Goal: Task Accomplishment & Management: Manage account settings

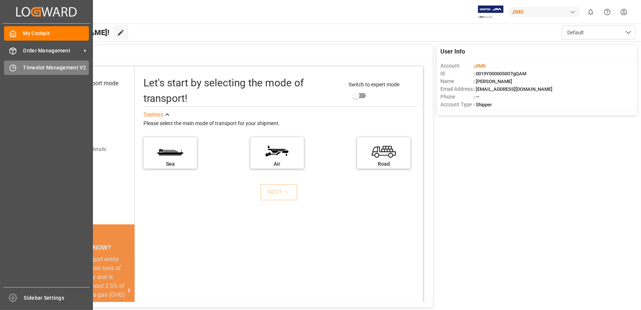
click at [16, 62] on div "Timeslot Management V2 Timeslot Management V2" at bounding box center [46, 67] width 85 height 14
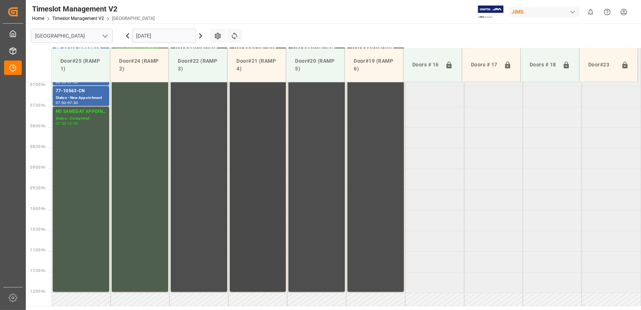
scroll to position [166, 0]
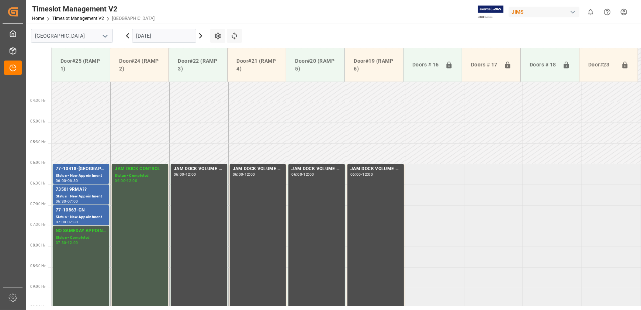
click at [165, 41] on input "[DATE]" at bounding box center [164, 36] width 64 height 14
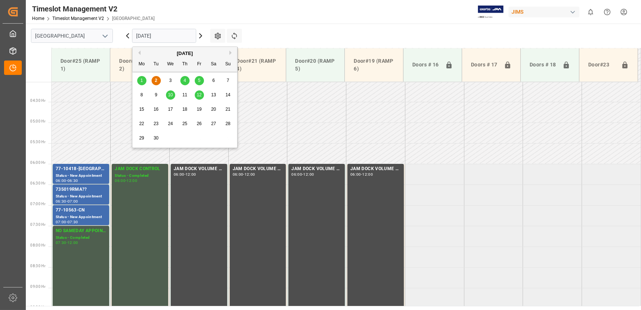
click at [184, 79] on span "4" at bounding box center [185, 80] width 3 height 5
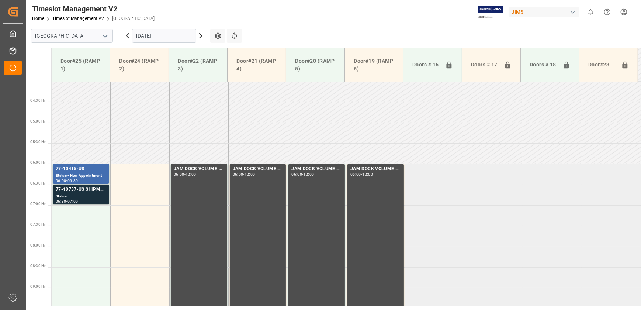
click at [166, 31] on input "[DATE]" at bounding box center [164, 36] width 64 height 14
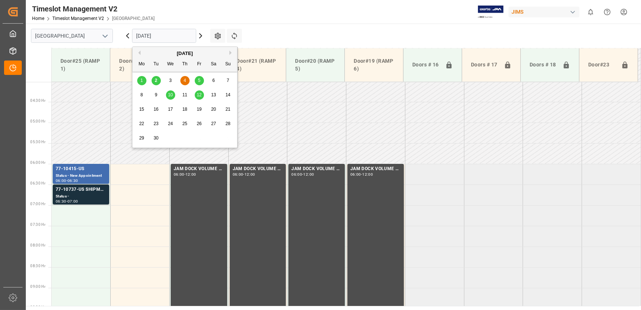
click at [201, 77] on div "5" at bounding box center [199, 80] width 9 height 9
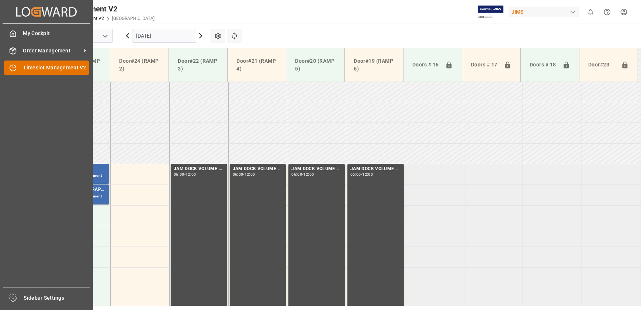
click at [15, 68] on icon at bounding box center [14, 66] width 3 height 3
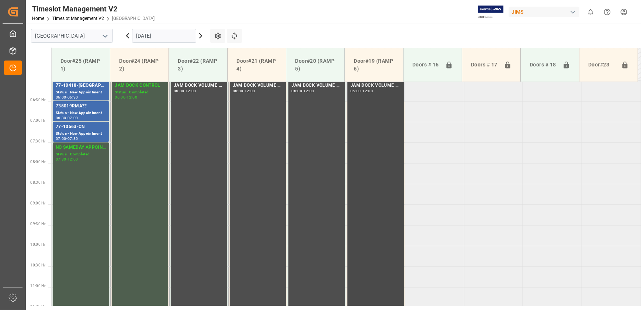
scroll to position [207, 0]
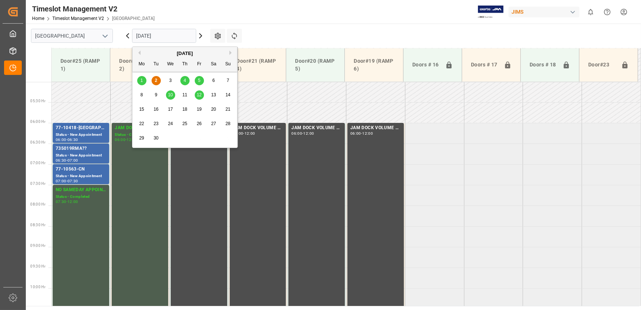
click at [174, 36] on input "[DATE]" at bounding box center [164, 36] width 64 height 14
click at [171, 79] on span "3" at bounding box center [170, 80] width 3 height 5
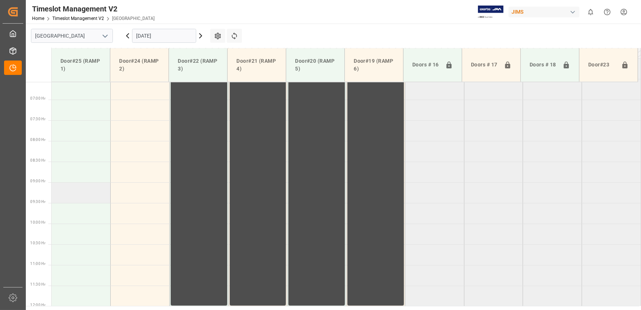
scroll to position [173, 0]
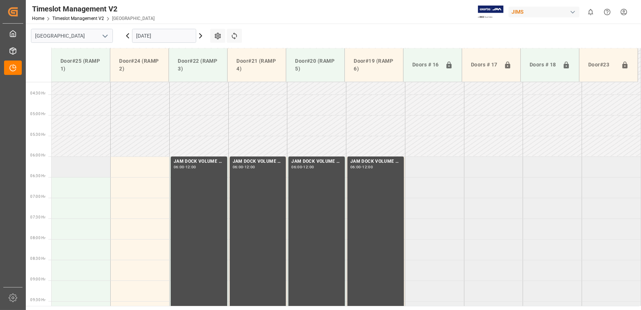
click at [86, 164] on td at bounding box center [81, 166] width 59 height 21
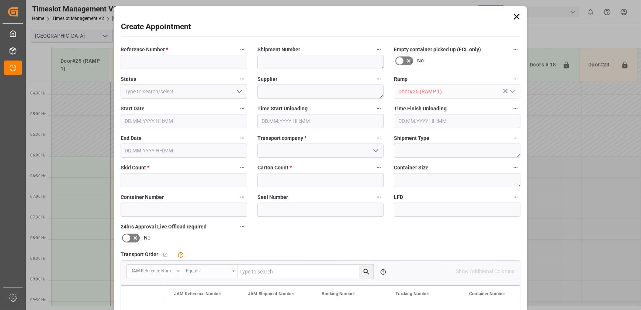
type input "[DATE] 06:00"
type input "[DATE] 06:30"
click at [515, 16] on icon at bounding box center [517, 17] width 6 height 6
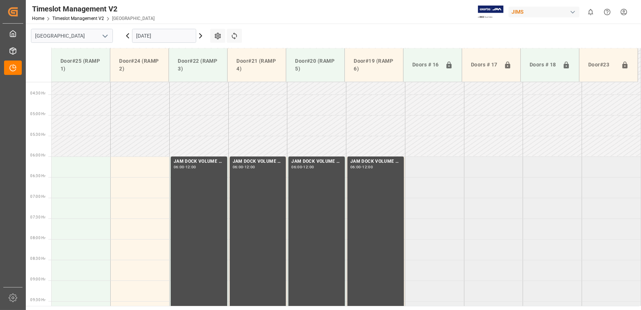
click at [130, 35] on icon at bounding box center [127, 35] width 9 height 9
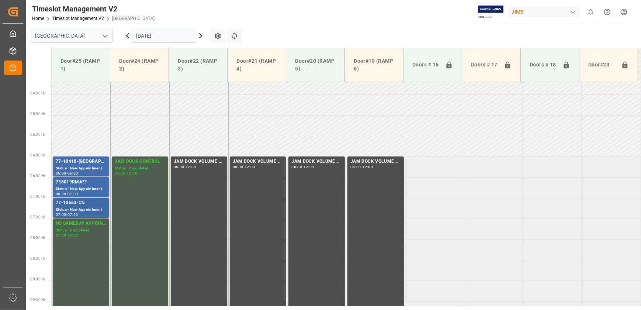
click at [77, 208] on div "Status - New Appointment" at bounding box center [81, 210] width 51 height 6
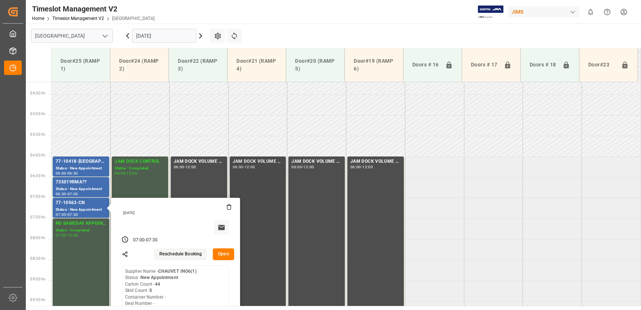
scroll to position [274, 0]
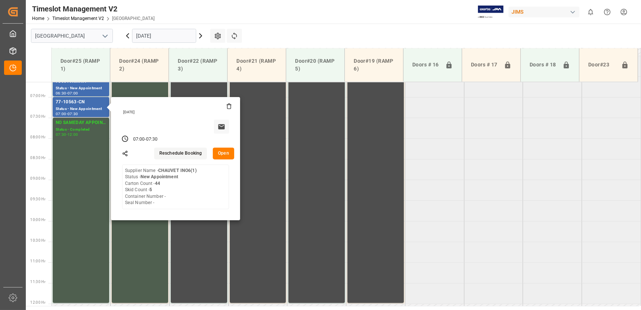
click at [225, 153] on button "Open" at bounding box center [223, 154] width 21 height 12
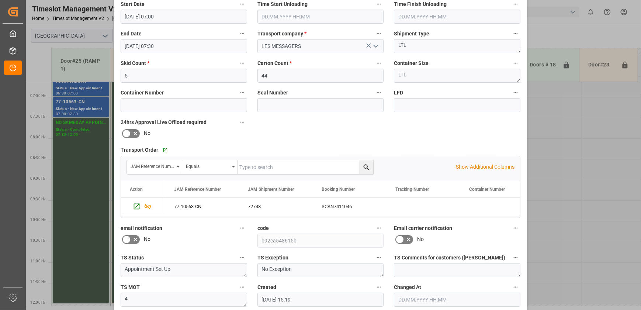
scroll to position [0, 0]
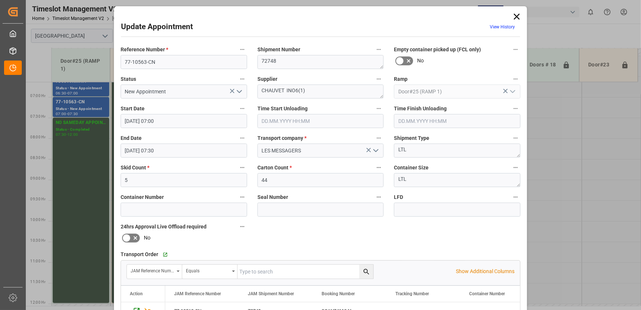
click at [514, 14] on icon at bounding box center [517, 16] width 10 height 10
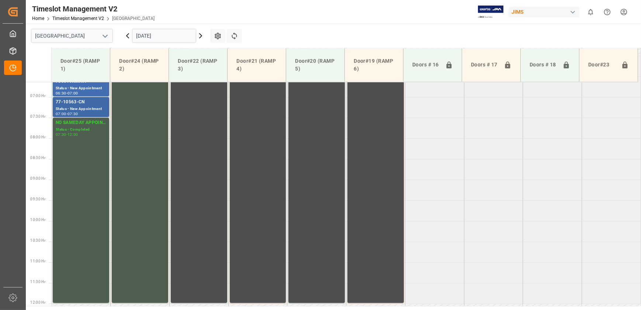
click at [94, 103] on div "77-10563-CN" at bounding box center [81, 101] width 51 height 7
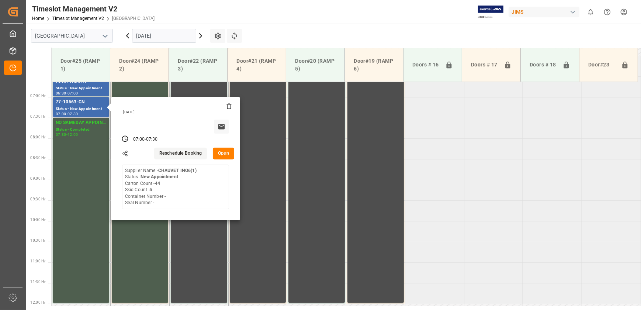
click at [195, 153] on button "Reschedule Booking" at bounding box center [180, 154] width 53 height 12
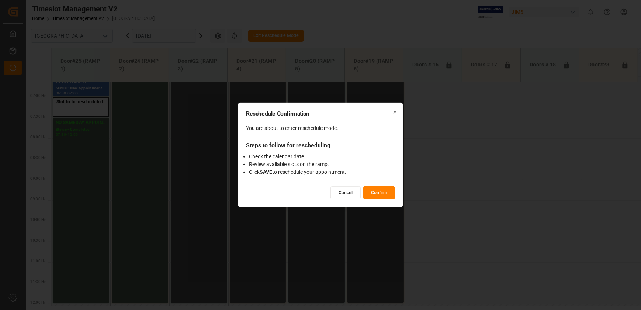
click at [342, 190] on button "Cancel" at bounding box center [346, 192] width 30 height 13
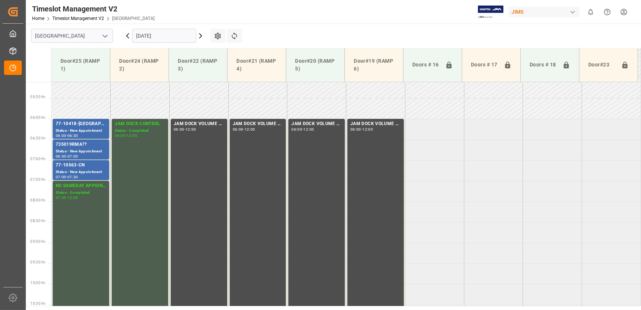
scroll to position [107, 0]
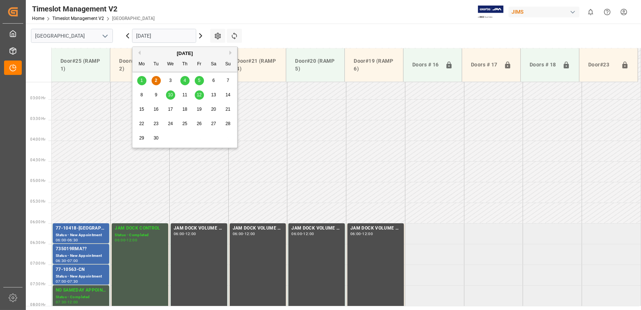
click at [158, 33] on input "[DATE]" at bounding box center [164, 36] width 64 height 14
click at [186, 80] on div "4" at bounding box center [184, 80] width 9 height 9
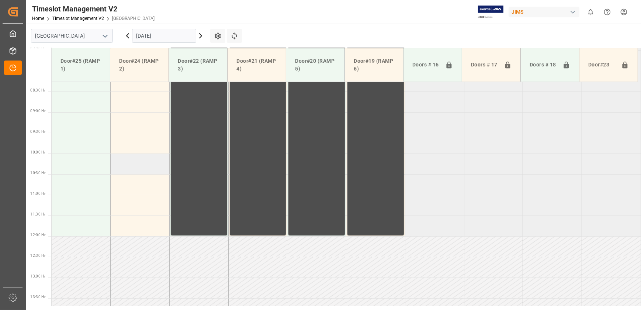
scroll to position [241, 0]
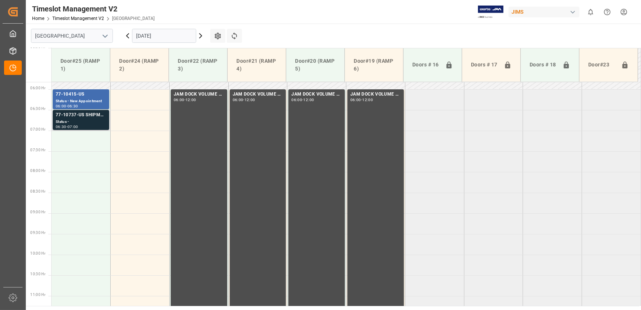
click at [87, 115] on div "77-10737-US SHIPM#/M" at bounding box center [81, 114] width 51 height 7
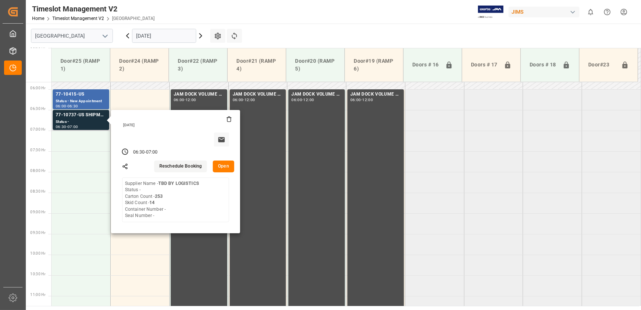
click at [228, 166] on button "Open" at bounding box center [223, 166] width 21 height 12
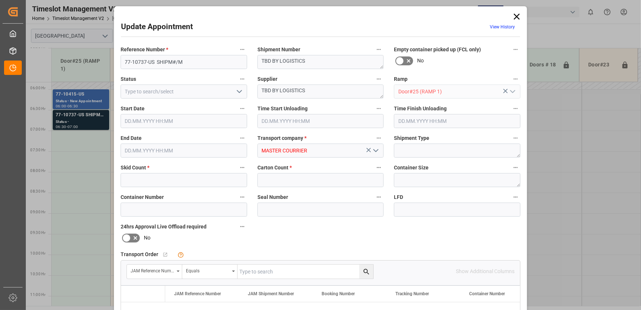
type input "14"
type input "253"
type input "[DATE] 06:30"
type input "[DATE] 07:00"
type input "[DATE] 14:40"
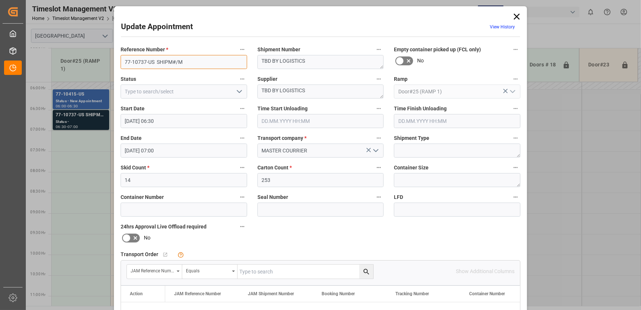
drag, startPoint x: 154, startPoint y: 63, endPoint x: 62, endPoint y: 63, distance: 91.5
click at [63, 63] on div "Update Appointment View History Reference Number * 77-10737-US SHIPM#/M Shipmen…" at bounding box center [320, 155] width 641 height 310
click at [516, 14] on icon at bounding box center [517, 16] width 10 height 10
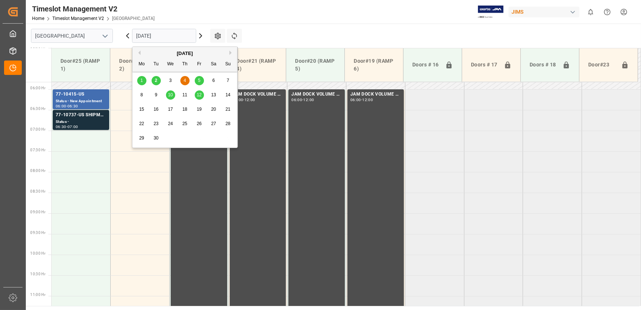
click at [171, 37] on input "[DATE]" at bounding box center [164, 36] width 64 height 14
